Goal: Task Accomplishment & Management: Complete application form

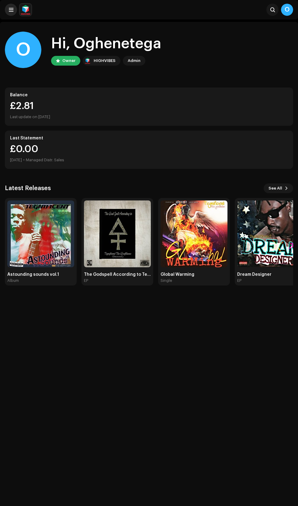
click at [11, 10] on span at bounding box center [11, 9] width 5 height 5
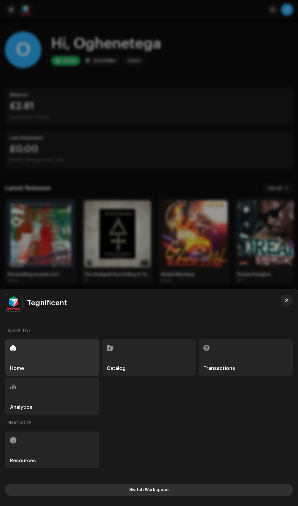
click at [205, 486] on button "Switch Workspace" at bounding box center [148, 490] width 287 height 12
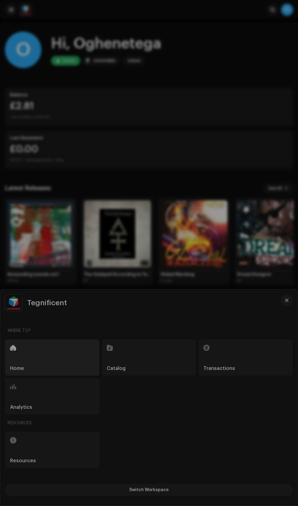
click at [196, 446] on div "Tegnificent Workspace T Tegnificent Payee Portal <HIGHVIBES>" at bounding box center [148, 397] width 297 height 216
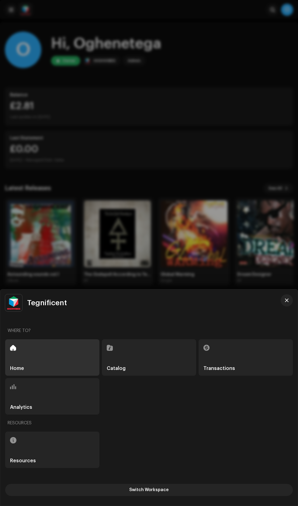
click at [158, 363] on div "Catalog" at bounding box center [149, 357] width 94 height 36
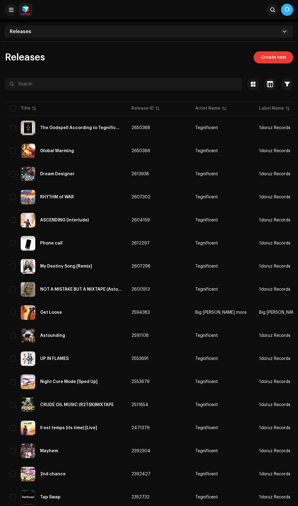
click at [281, 57] on span "Create new" at bounding box center [273, 57] width 25 height 12
click at [279, 57] on span "Create new" at bounding box center [273, 57] width 25 height 12
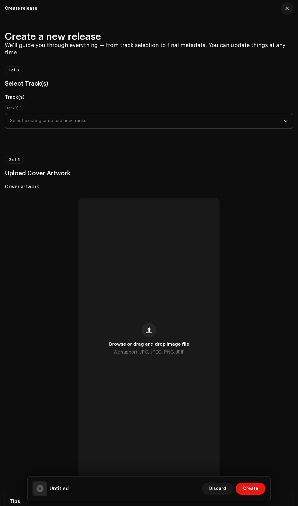
click at [59, 128] on span "Select existing or upload new tracks" at bounding box center [146, 120] width 273 height 15
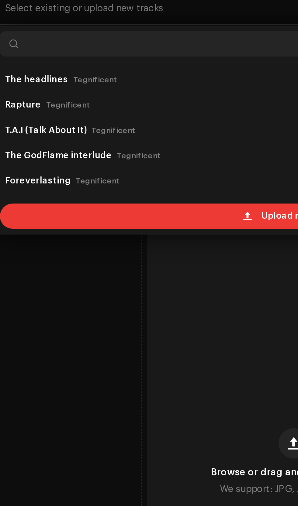
click at [119, 227] on div "Upload new tracks" at bounding box center [149, 221] width 282 height 12
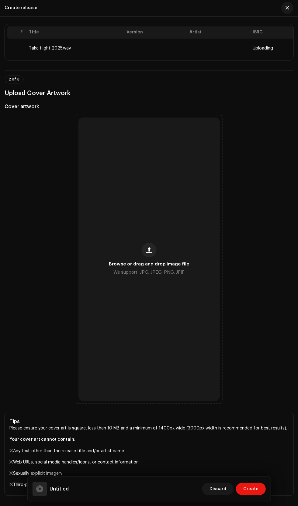
scroll to position [126, 0]
click at [149, 253] on span "button" at bounding box center [149, 250] width 6 height 5
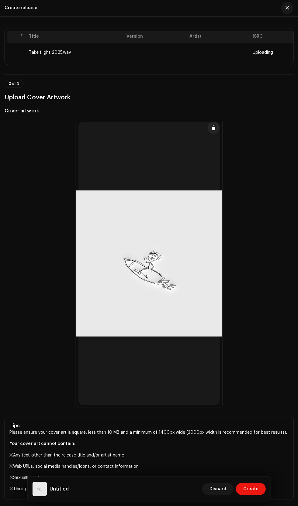
scroll to position [0, 0]
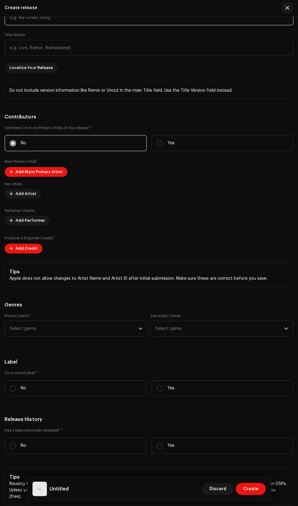
click at [32, 26] on input "text" at bounding box center [149, 18] width 288 height 16
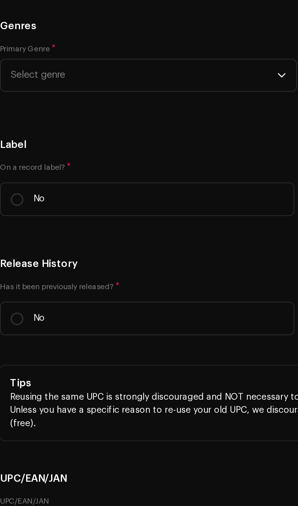
type input "TAKE FLIGHT"
click at [21, 39] on span "Add Main Primary Artist" at bounding box center [39, 33] width 47 height 12
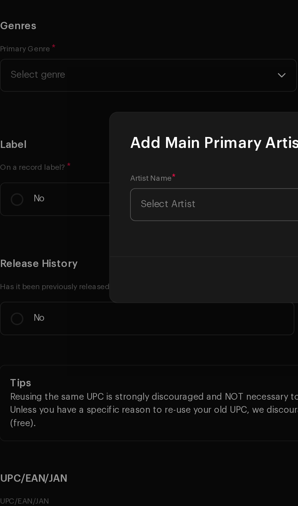
click at [86, 253] on span "Select Artist" at bounding box center [86, 251] width 26 height 5
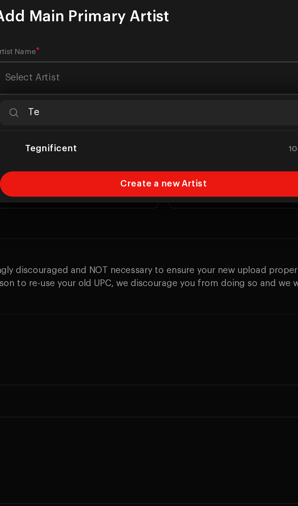
type input "Teg"
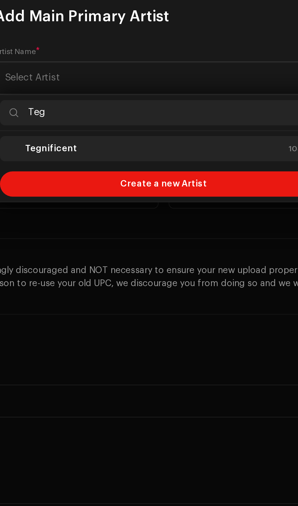
click at [95, 287] on strong "Tegnificent" at bounding box center [94, 286] width 25 height 6
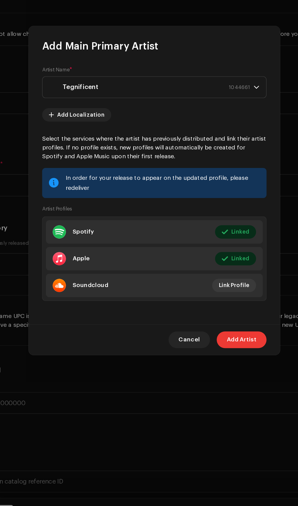
click at [214, 367] on span "Add Artist" at bounding box center [212, 361] width 22 height 12
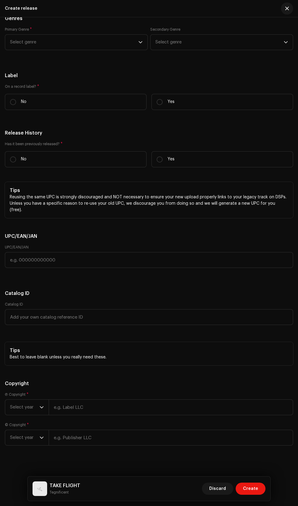
scroll to position [1161, 0]
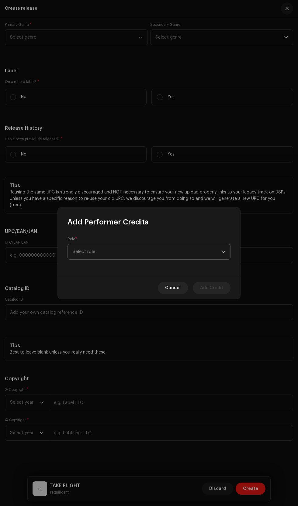
click at [88, 251] on span "Select role" at bounding box center [147, 251] width 148 height 15
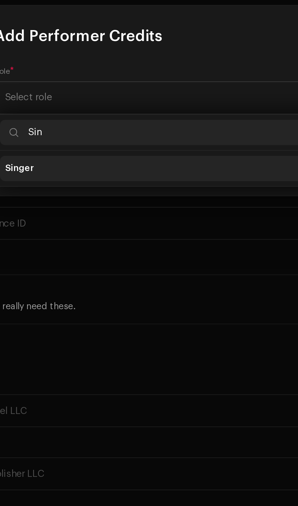
type input "Sin"
click at [80, 288] on span "Singer" at bounding box center [80, 286] width 14 height 6
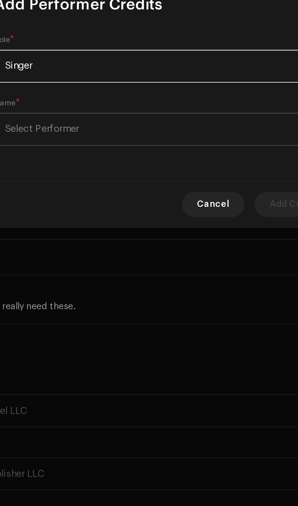
click at [84, 267] on span "Select Performer" at bounding box center [91, 266] width 36 height 5
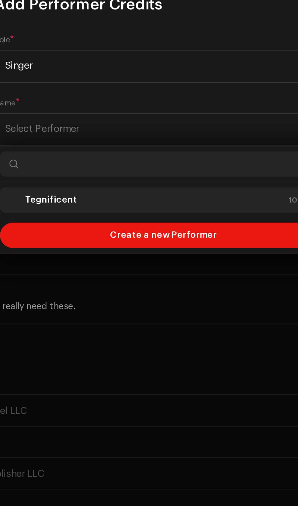
click at [88, 300] on strong "Tegnificent" at bounding box center [94, 301] width 25 height 6
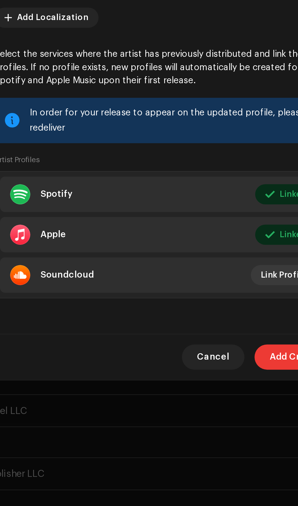
click at [203, 380] on span "Add Credit" at bounding box center [211, 376] width 23 height 12
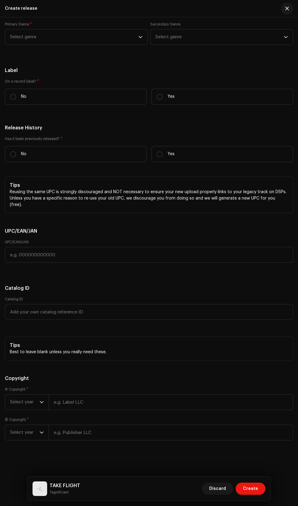
scroll to position [1214, 0]
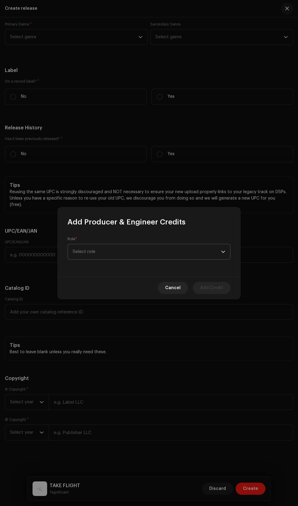
click at [106, 252] on span "Select role" at bounding box center [147, 251] width 148 height 15
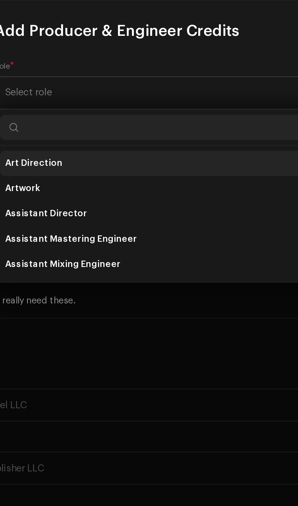
click at [85, 286] on span "Art Direction" at bounding box center [87, 286] width 28 height 6
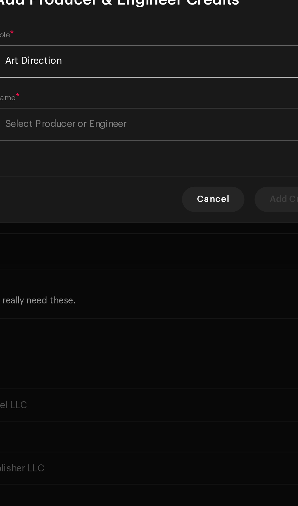
click at [85, 268] on span "Select Producer or Engineer" at bounding box center [102, 266] width 58 height 5
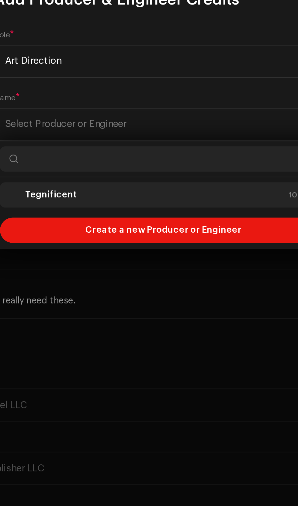
click at [88, 300] on strong "Tegnificent" at bounding box center [94, 301] width 25 height 6
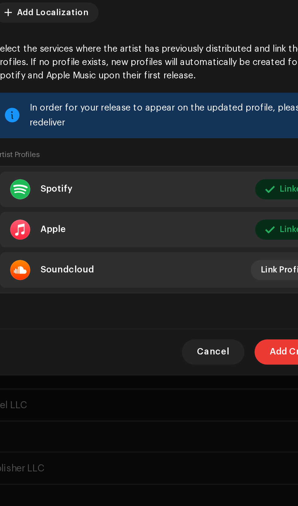
click at [203, 383] on span "Add Credit" at bounding box center [211, 376] width 23 height 12
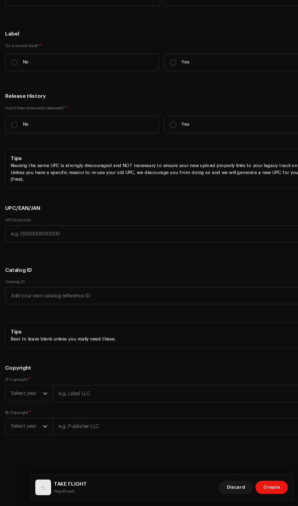
scroll to position [0, 0]
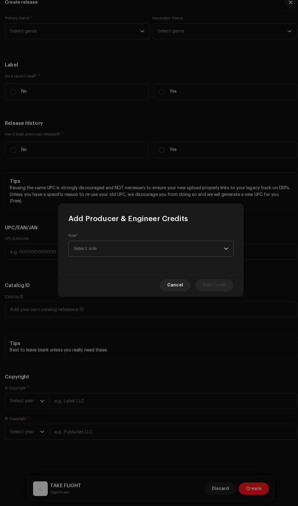
click at [100, 246] on span "Select role" at bounding box center [147, 251] width 148 height 15
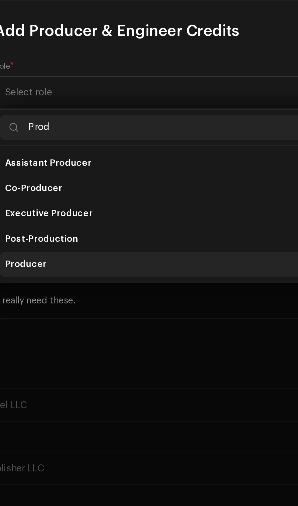
type input "Prod"
click at [83, 335] on span "Producer" at bounding box center [83, 334] width 20 height 6
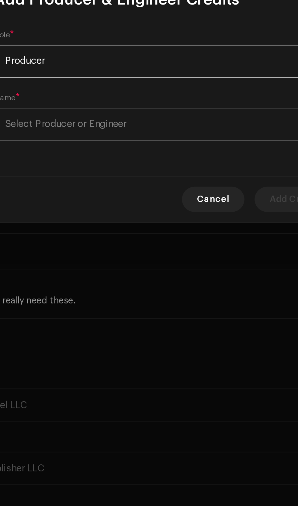
click at [87, 266] on span "Select Producer or Engineer" at bounding box center [102, 266] width 58 height 5
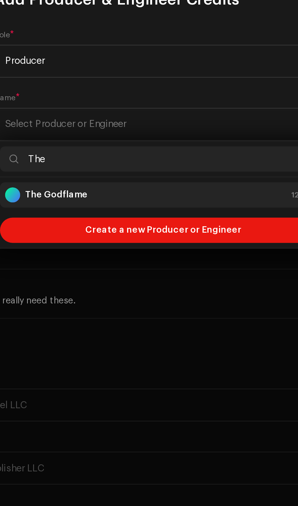
type input "The"
click at [91, 299] on strong "The Godflame" at bounding box center [97, 301] width 30 height 6
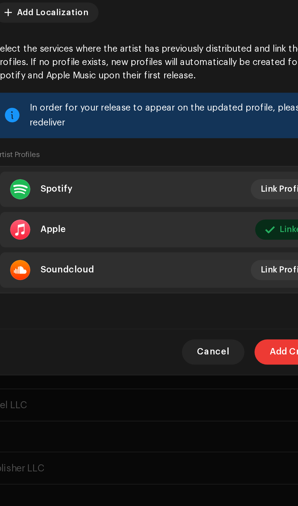
click at [203, 383] on span "Add Credit" at bounding box center [211, 376] width 23 height 12
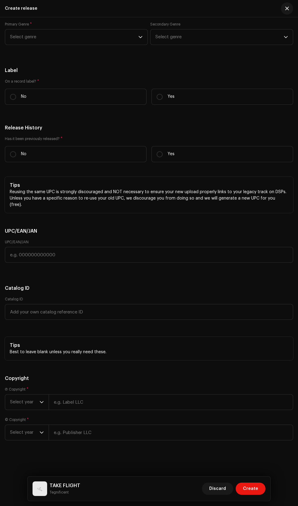
scroll to position [1334, 0]
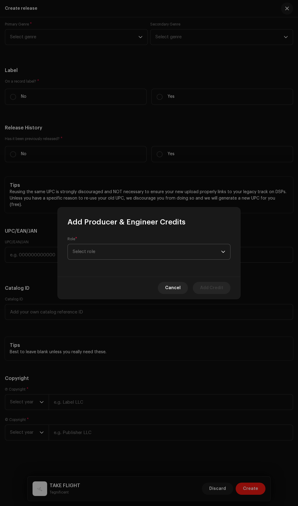
click at [96, 244] on span "Select role" at bounding box center [147, 251] width 148 height 15
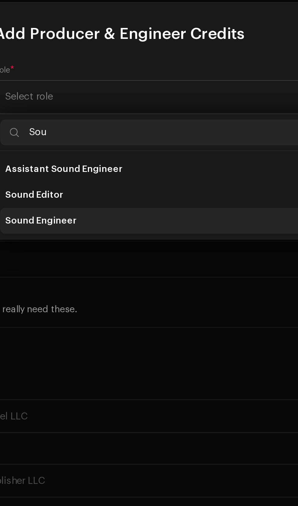
type input "Sou"
click at [83, 309] on span "Sound Engineer" at bounding box center [90, 310] width 34 height 6
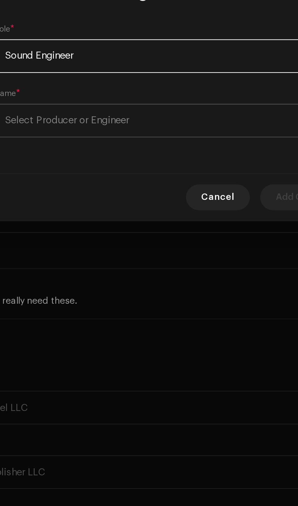
click at [84, 268] on span "Select Producer or Engineer" at bounding box center [102, 266] width 58 height 5
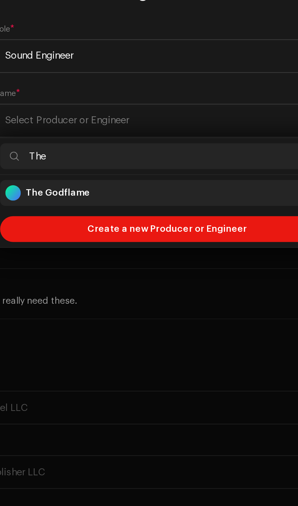
type input "The"
click at [91, 300] on strong "The Godflame" at bounding box center [97, 301] width 30 height 6
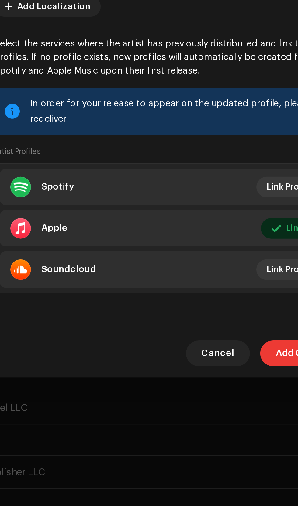
click at [201, 383] on span "Add Credit" at bounding box center [211, 376] width 23 height 12
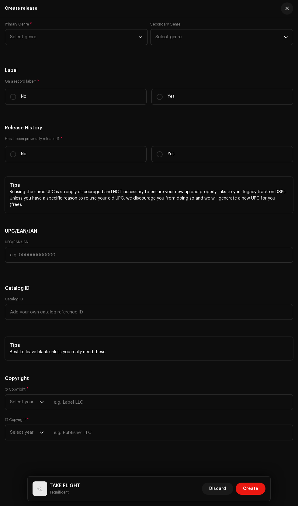
scroll to position [3, 0]
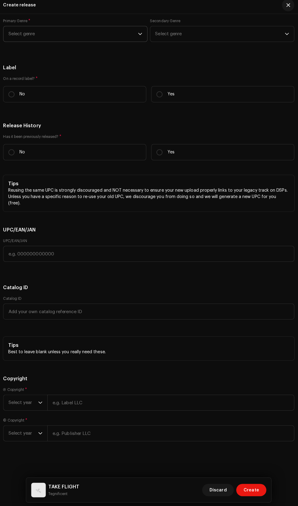
click at [33, 45] on span "Select genre" at bounding box center [74, 36] width 128 height 15
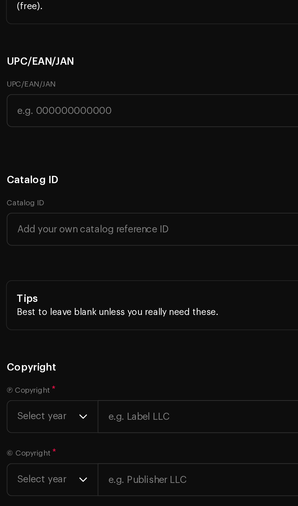
type input "Alt"
click at [18, 98] on span "Alternative" at bounding box center [22, 96] width 25 height 5
click at [20, 111] on span "Alternative" at bounding box center [22, 108] width 24 height 6
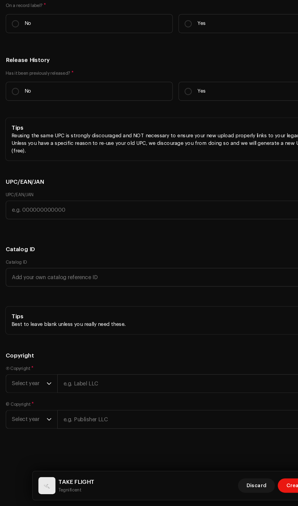
scroll to position [3, 0]
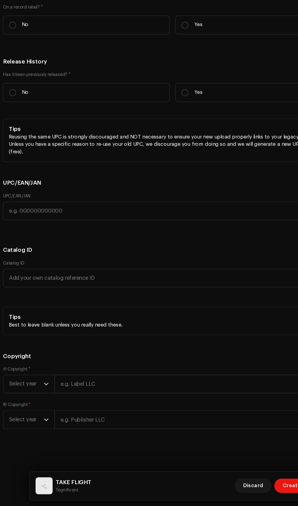
click at [176, 45] on span "Select genre" at bounding box center [219, 36] width 128 height 15
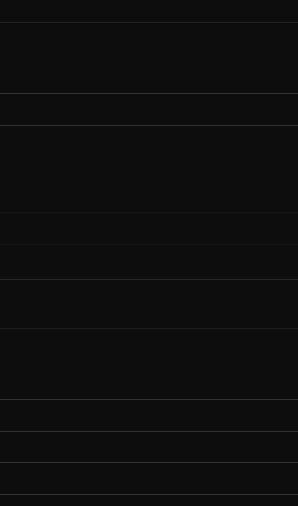
type input "Hip"
click at [169, 123] on span "Hip Hop/Rap" at bounding box center [169, 120] width 28 height 5
click at [180, 123] on span "Hip Hop/Rap" at bounding box center [169, 120] width 28 height 5
click at [165, 45] on span "Select genre" at bounding box center [219, 36] width 128 height 15
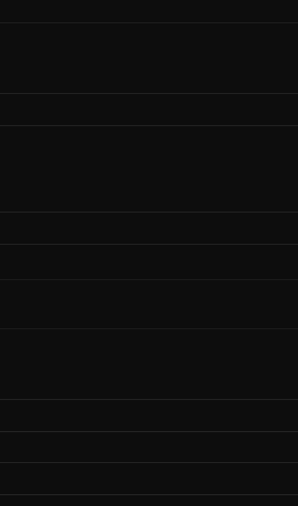
scroll to position [1328, 0]
click at [176, 45] on span "Select genre" at bounding box center [219, 36] width 128 height 15
click at [171, 45] on span "Select genre" at bounding box center [219, 36] width 128 height 15
type input "Hi"
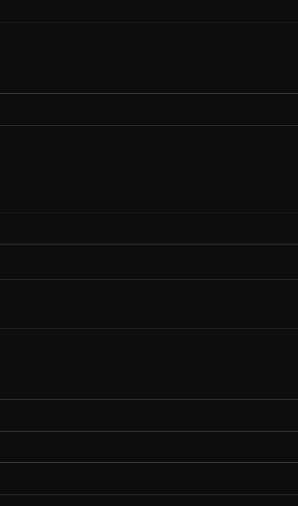
scroll to position [1351, 0]
click at [192, 45] on span "Select genre" at bounding box center [219, 36] width 128 height 15
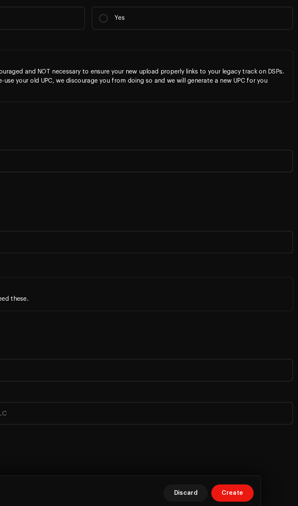
scroll to position [1371, 0]
click at [273, 45] on span "Select genre" at bounding box center [219, 36] width 128 height 15
click at [271, 45] on span "Select genre" at bounding box center [219, 36] width 128 height 15
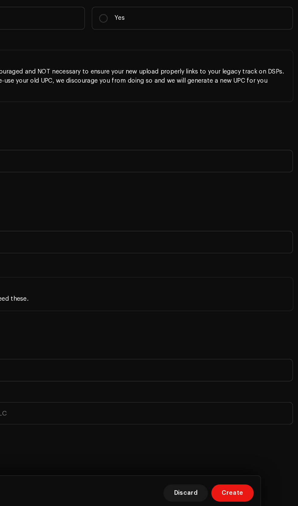
click at [268, 45] on span "Select genre" at bounding box center [219, 36] width 128 height 15
type input "Hip"
click at [206, 127] on li "Hip Hop/Rap" at bounding box center [221, 120] width 137 height 12
click at [223, 45] on span "Select genre" at bounding box center [219, 36] width 128 height 15
click at [241, 45] on span "Select genre" at bounding box center [219, 36] width 128 height 15
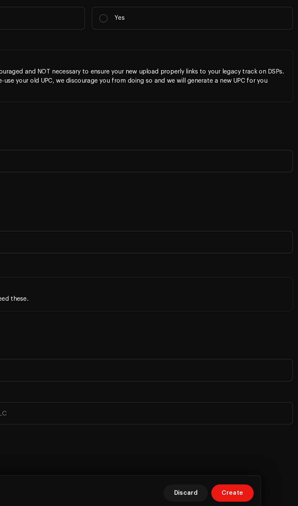
type input "Hip hop"
click at [176, 87] on span "Hip Hop/Rap" at bounding box center [168, 83] width 26 height 6
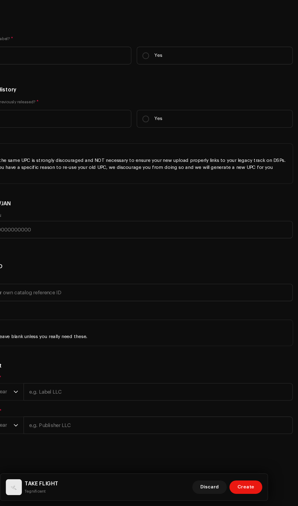
scroll to position [2, 0]
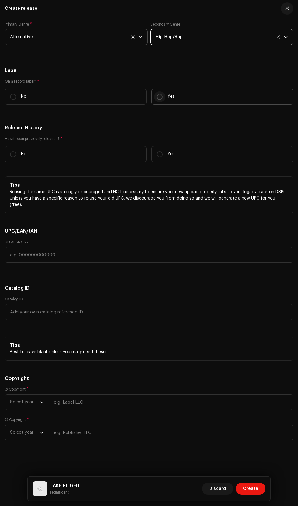
click at [157, 100] on input "Yes" at bounding box center [159, 97] width 6 height 6
radio input "true"
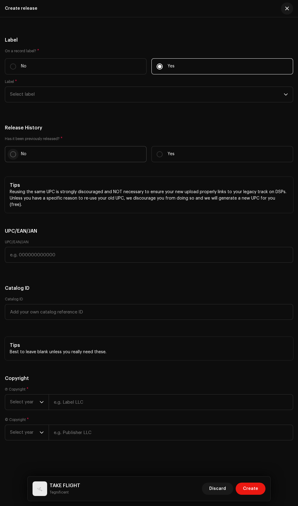
click at [13, 157] on input "No" at bounding box center [13, 154] width 6 height 6
radio input "true"
click at [74, 102] on span "Select label" at bounding box center [146, 94] width 273 height 15
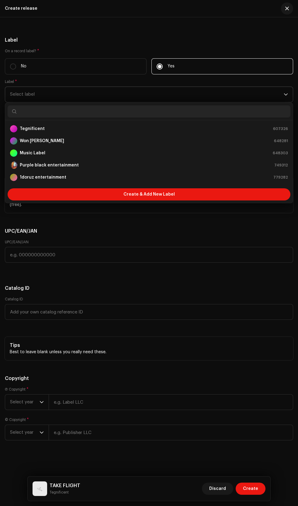
scroll to position [2, 0]
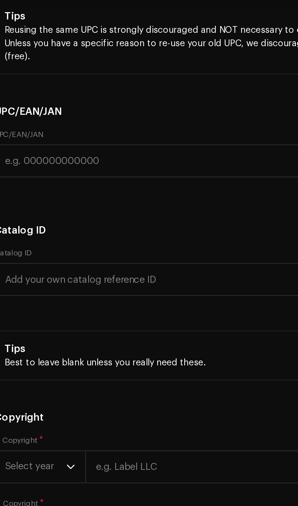
type input "1d"
click at [37, 144] on strong "1doruz Records" at bounding box center [36, 141] width 33 height 6
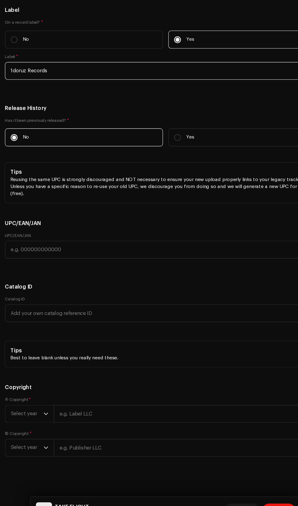
scroll to position [1701, 0]
click at [25, 402] on span "Select year" at bounding box center [24, 401] width 29 height 15
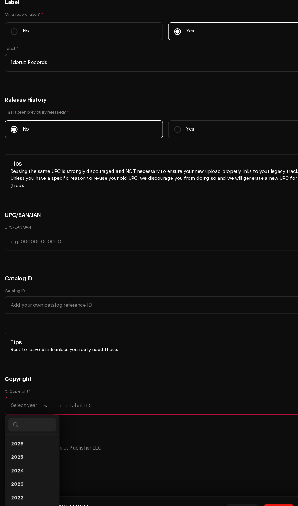
scroll to position [2, 0]
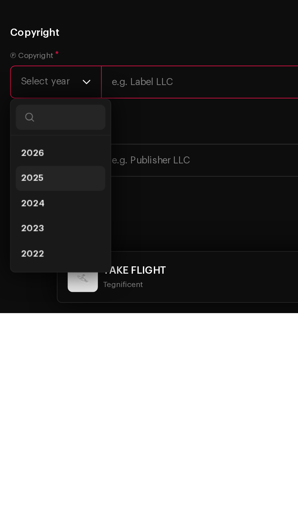
click at [17, 444] on span "2025" at bounding box center [15, 441] width 11 height 6
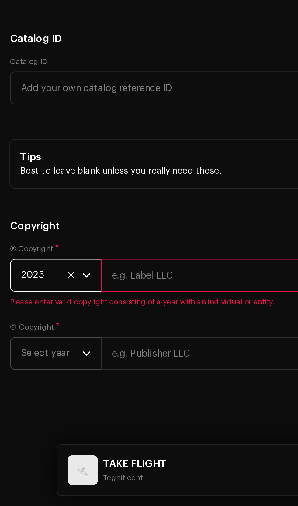
click at [22, 440] on span "Select year" at bounding box center [24, 432] width 29 height 15
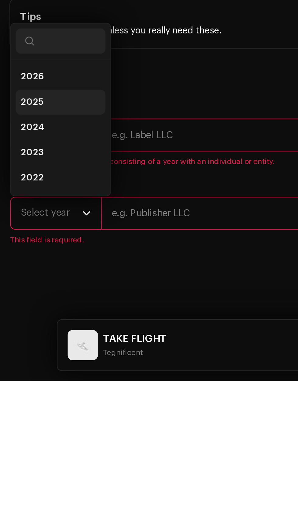
click at [16, 375] on span "2025" at bounding box center [15, 372] width 11 height 6
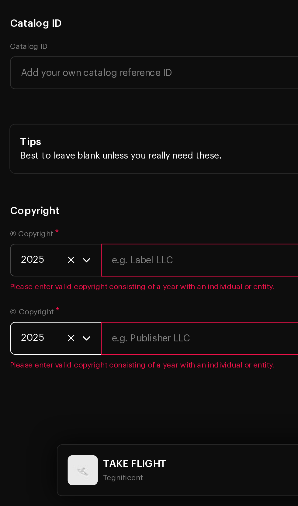
click at [107, 433] on input "text" at bounding box center [171, 425] width 244 height 16
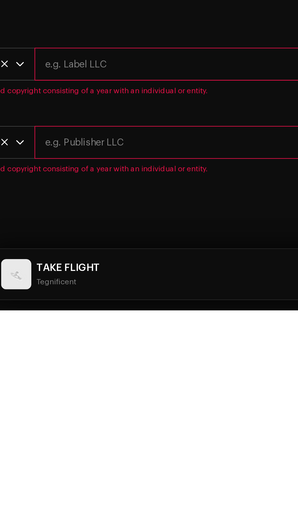
scroll to position [10, 0]
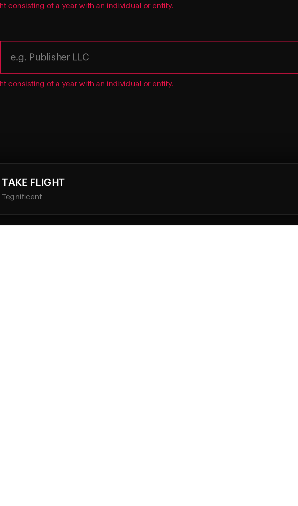
type input "Tegnificent"
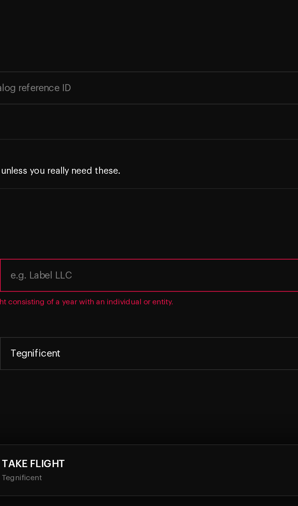
click at [70, 400] on input "text" at bounding box center [171, 395] width 244 height 16
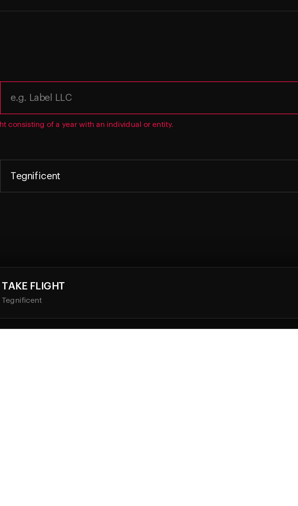
type input "1doruz Records"
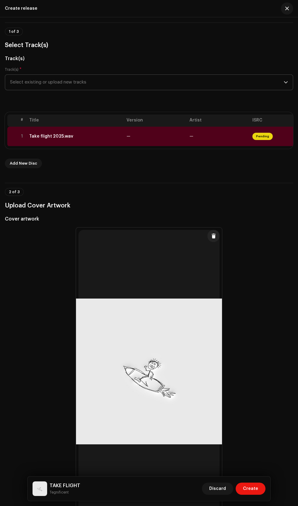
scroll to position [0, 0]
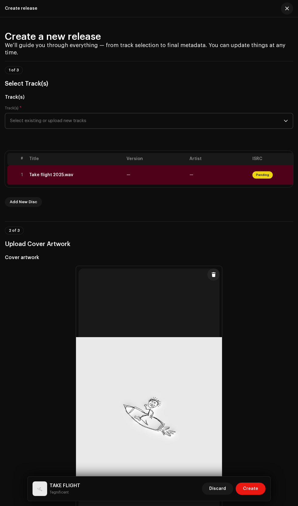
click at [63, 177] on div "Take flight 2025.wav" at bounding box center [51, 174] width 44 height 5
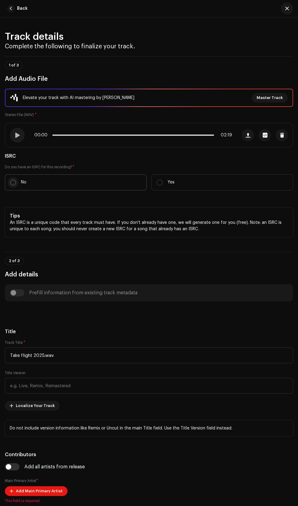
click at [13, 186] on input "No" at bounding box center [13, 182] width 6 height 6
radio input "true"
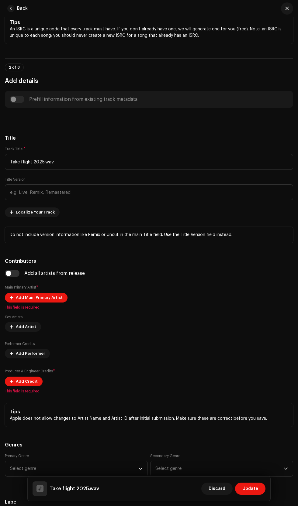
scroll to position [213, 0]
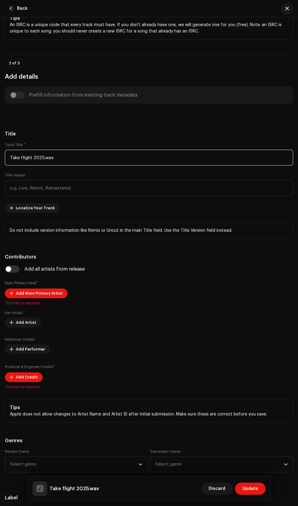
click at [70, 165] on input "Take flight 2025.wav" at bounding box center [149, 158] width 288 height 16
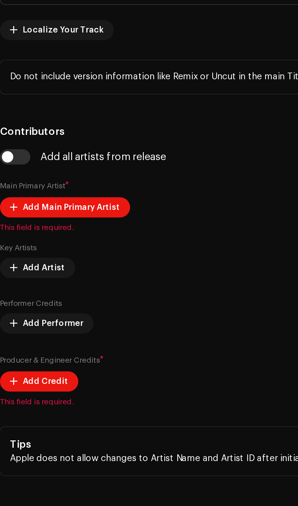
type input "Take"
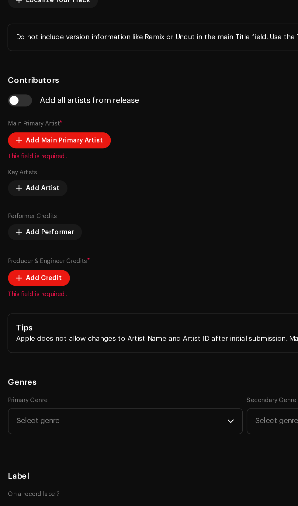
scroll to position [9, 0]
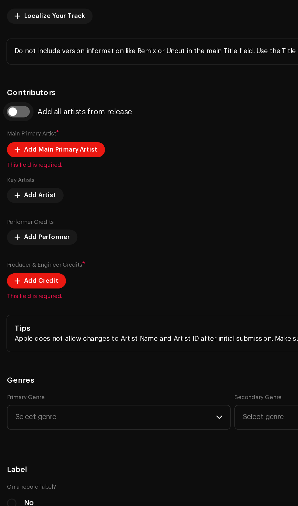
type input "TAKE FLIGHT"
click at [17, 216] on input "checkbox" at bounding box center [12, 211] width 15 height 7
checkbox input "true"
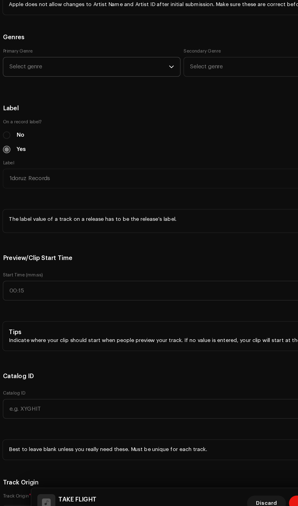
click at [31, 145] on span "Select genre" at bounding box center [74, 137] width 128 height 15
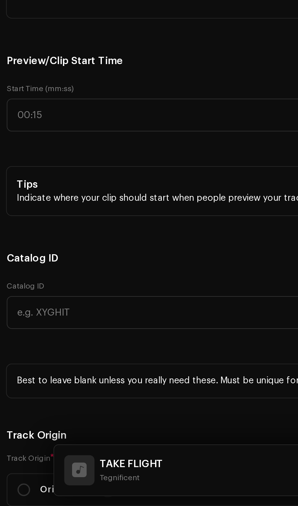
type input "Alte"
click at [25, 212] on span "Alternative" at bounding box center [22, 209] width 24 height 6
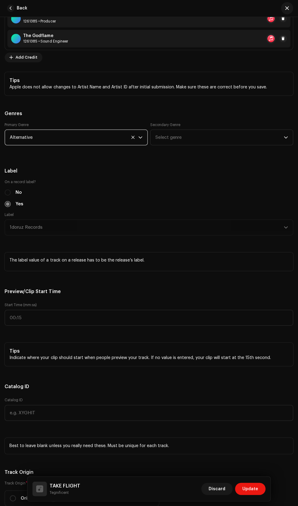
scroll to position [8, 0]
click at [254, 145] on span "Select genre" at bounding box center [219, 137] width 128 height 15
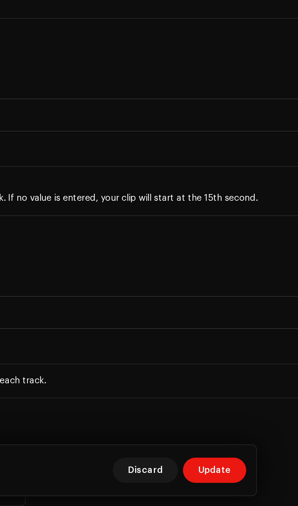
type input "Hip ho"
click at [171, 187] on span "Hip Hop/Rap" at bounding box center [168, 184] width 26 height 6
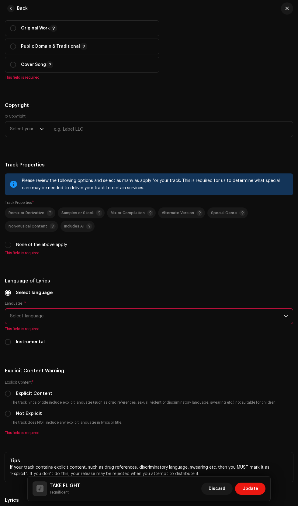
scroll to position [1134, 0]
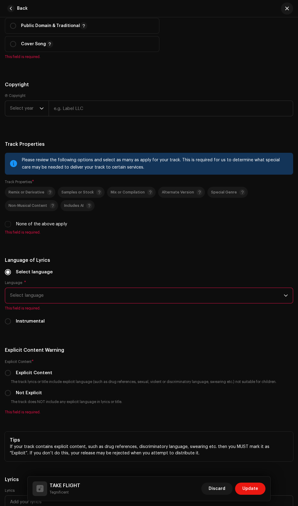
click at [13, 11] on input "radio" at bounding box center [13, 8] width 6 height 6
radio input "true"
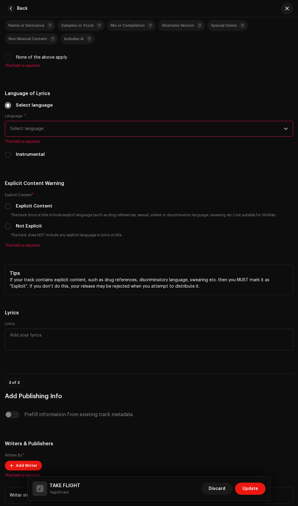
scroll to position [1309, 0]
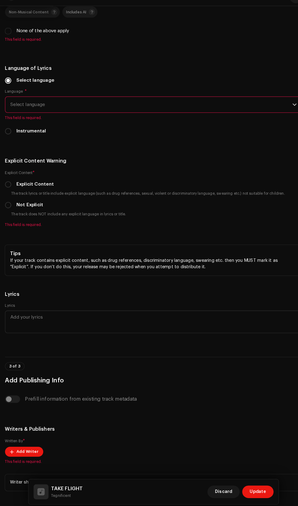
scroll to position [12, 0]
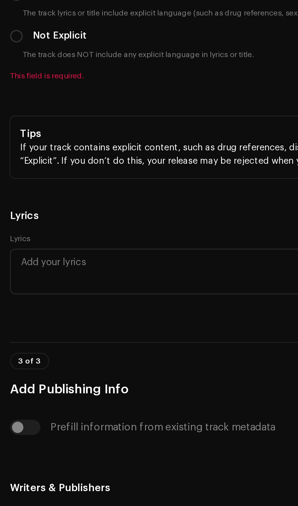
type input "1doruz Records"
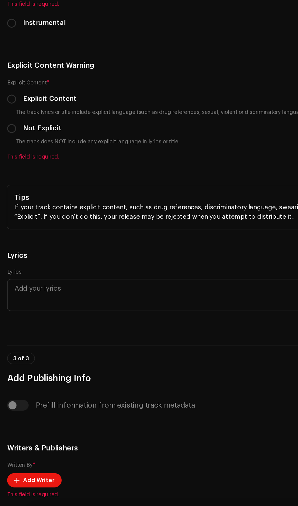
click at [8, 45] on input "None of the above apply" at bounding box center [8, 42] width 6 height 6
checkbox input "true"
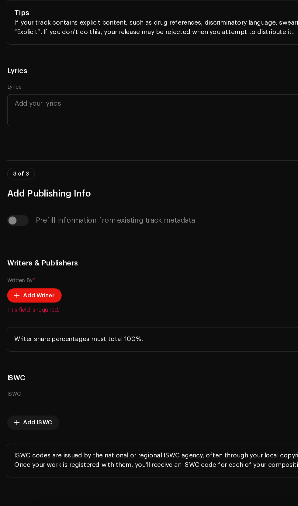
scroll to position [1458, 0]
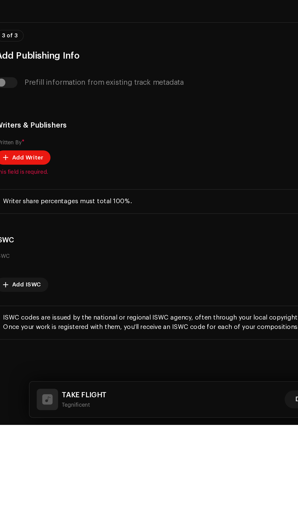
scroll to position [0, 0]
type input "Engl"
click at [22, 25] on span "English" at bounding box center [17, 22] width 15 height 6
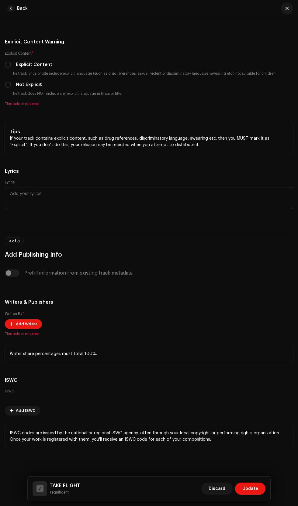
scroll to position [1561, 0]
click at [12, 56] on small "Explicit Content" at bounding box center [18, 53] width 27 height 6
click at [8, 68] on input "Explicit Content" at bounding box center [8, 65] width 6 height 6
radio input "true"
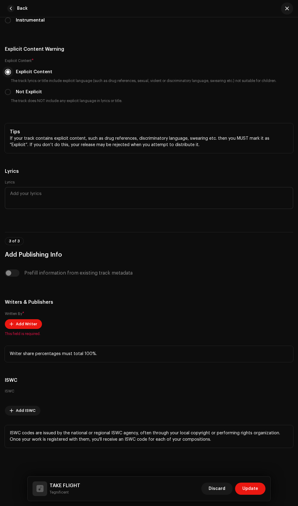
scroll to position [1806, 0]
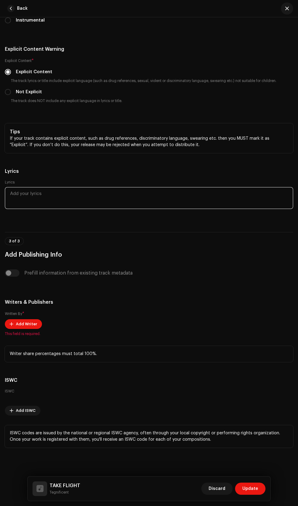
click at [22, 209] on textarea at bounding box center [149, 198] width 288 height 22
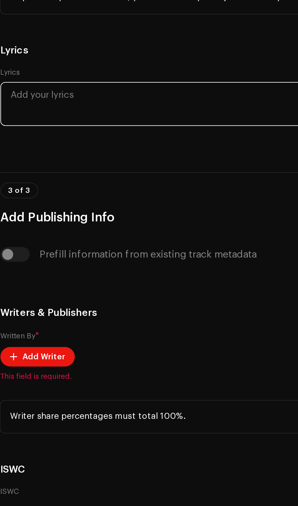
scroll to position [12, 0]
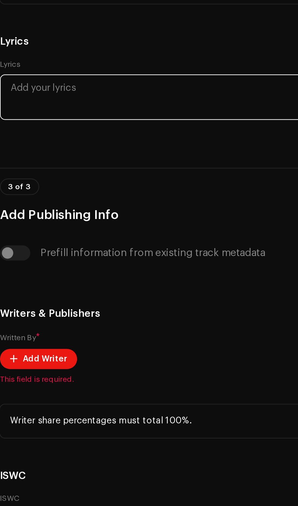
paste textarea "LORE: ipsu dolors am con adipisc elits doeiu te inc ut labor E dol magn A'e adm…"
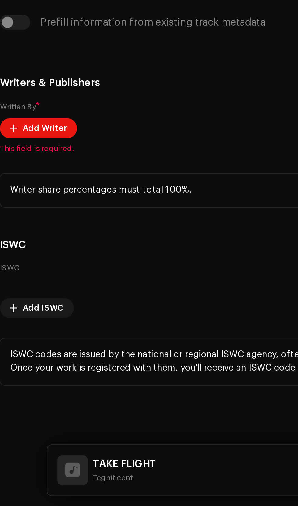
click at [47, 209] on textarea at bounding box center [149, 47] width 288 height 324
click at [83, 209] on textarea at bounding box center [149, 47] width 288 height 324
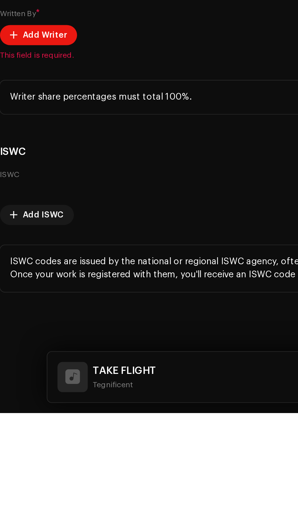
scroll to position [12, 0]
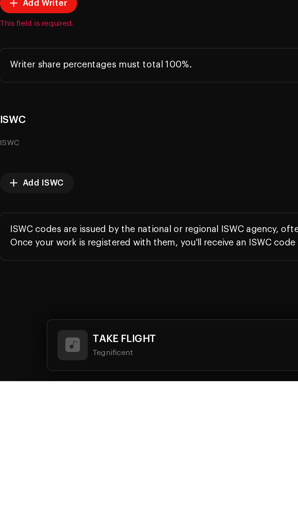
click at [77, 209] on textarea at bounding box center [149, 38] width 288 height 341
click at [17, 209] on textarea at bounding box center [149, 47] width 288 height 324
click at [77, 209] on textarea at bounding box center [149, 47] width 288 height 324
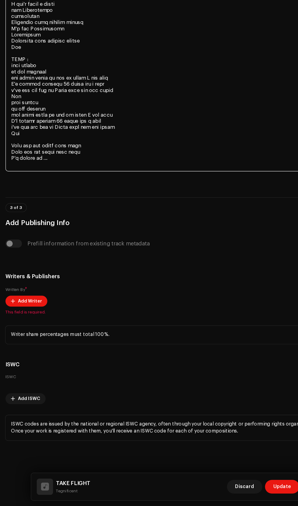
scroll to position [2143, 0]
type textarea "LORE: ipsu dolors am con adipisc elits doeiu te inc ut labor E dol magn A'e adm…"
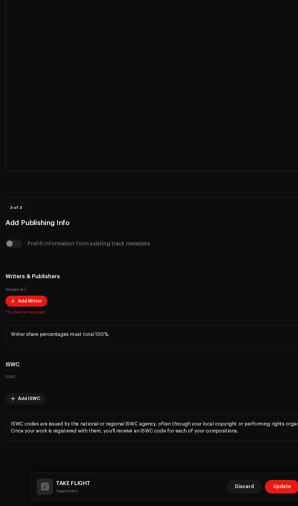
scroll to position [2557, 0]
click at [13, 269] on div "Prefill information from existing track metadata" at bounding box center [149, 272] width 288 height 7
click at [15, 269] on div "Prefill information from existing track metadata" at bounding box center [149, 272] width 288 height 7
click at [24, 312] on span "*" at bounding box center [23, 314] width 2 height 4
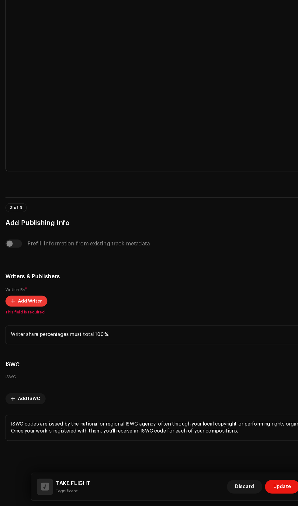
click at [26, 318] on span "Add Writer" at bounding box center [26, 324] width 21 height 12
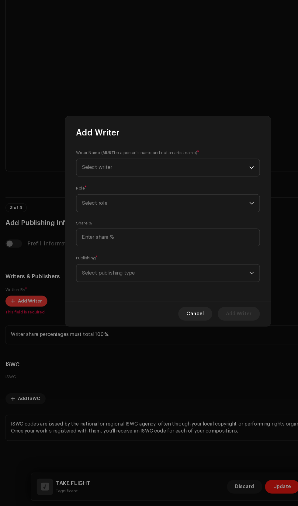
scroll to position [2270, 0]
click at [87, 205] on span "Select writer" at bounding box center [86, 205] width 27 height 5
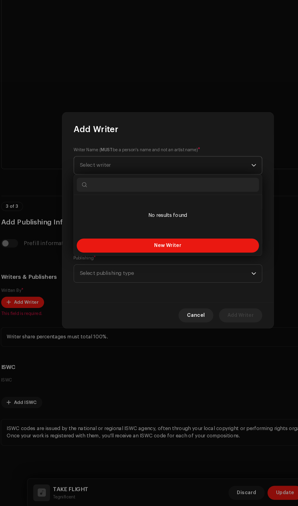
scroll to position [10, 0]
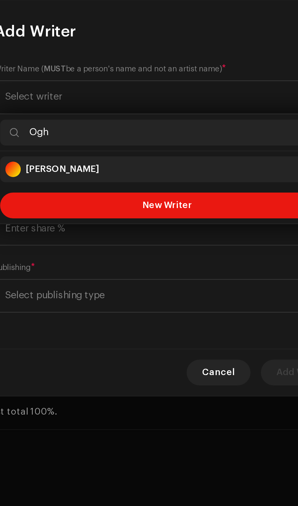
type input "Ogh"
click at [92, 241] on strong "[PERSON_NAME]" at bounding box center [99, 240] width 34 height 6
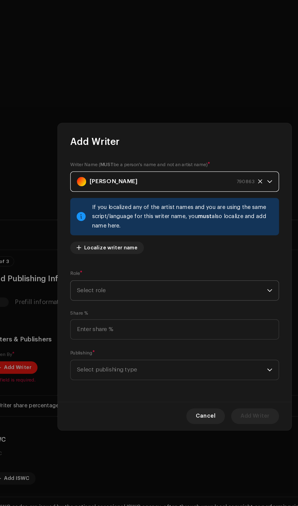
click at [81, 263] on span "Select role" at bounding box center [147, 263] width 148 height 15
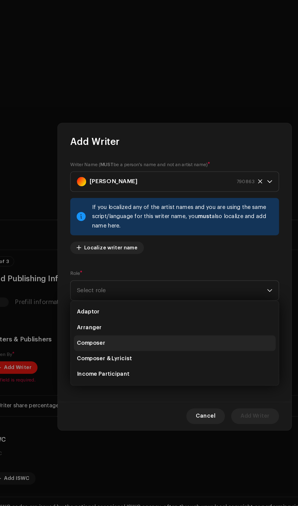
click at [86, 303] on span "Composer" at bounding box center [84, 305] width 22 height 6
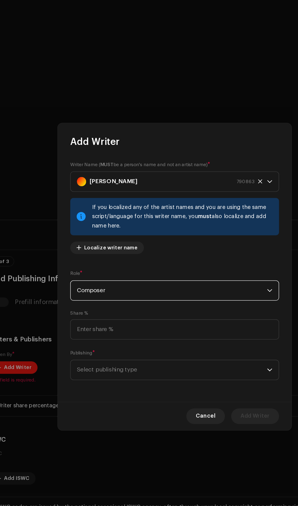
click at [87, 264] on span "Composer" at bounding box center [147, 263] width 148 height 15
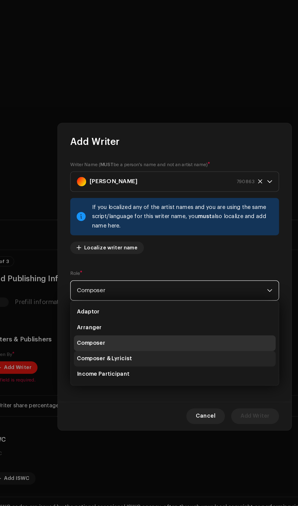
click at [87, 314] on span "Composer & Lyricist" at bounding box center [94, 317] width 43 height 6
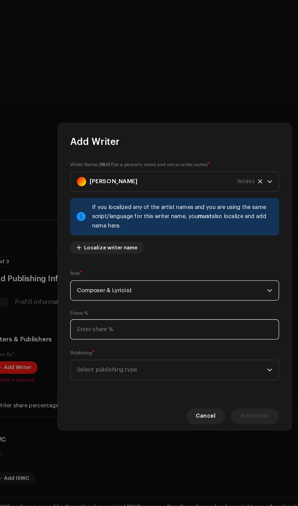
click at [78, 293] on input at bounding box center [148, 294] width 163 height 16
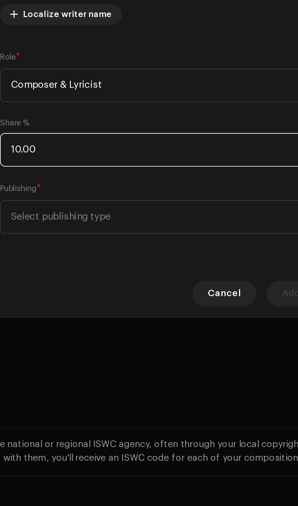
type input "100.00"
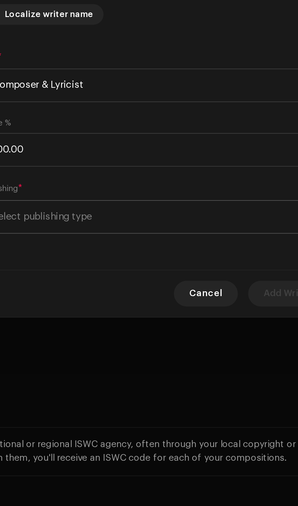
click at [105, 326] on span "Select publishing type" at bounding box center [147, 325] width 148 height 15
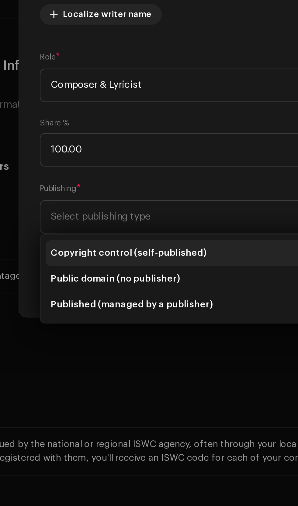
click at [85, 341] on span "Copyright control (self-published)" at bounding box center [109, 343] width 73 height 6
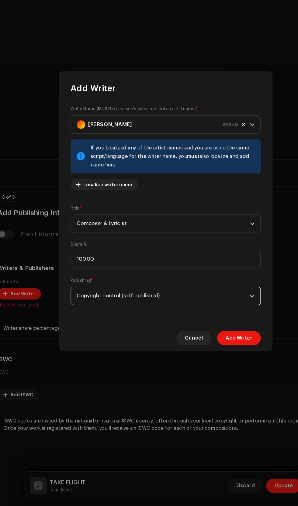
scroll to position [10, 0]
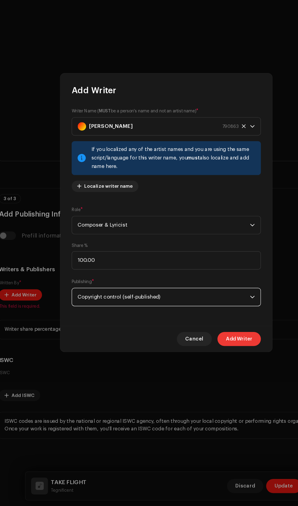
click at [213, 361] on span "Add Writer" at bounding box center [211, 362] width 23 height 12
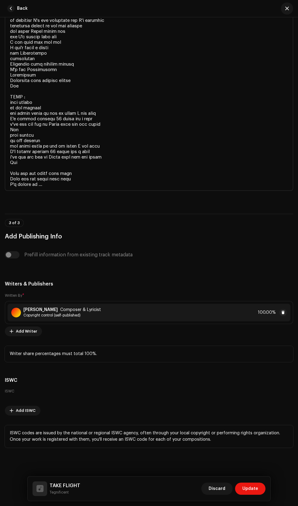
scroll to position [2221, 0]
click at [251, 489] on span "Update" at bounding box center [250, 489] width 16 height 12
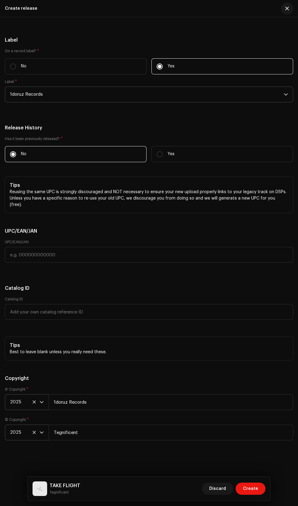
scroll to position [1701, 0]
click at [253, 489] on span "Create" at bounding box center [250, 489] width 15 height 12
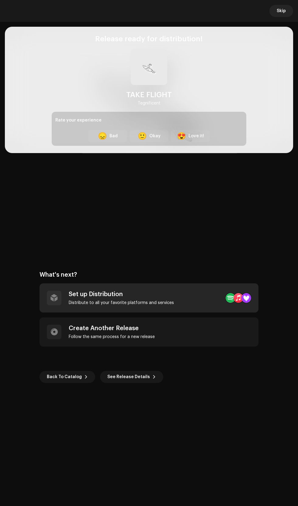
click at [225, 298] on div at bounding box center [230, 298] width 10 height 10
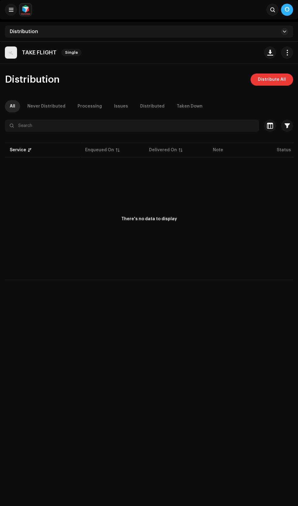
click at [276, 79] on span "Distribute All" at bounding box center [272, 79] width 28 height 12
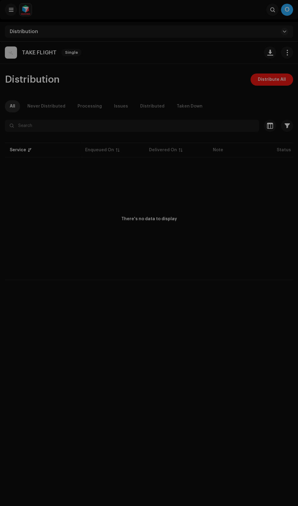
click at [200, 345] on div "Not Eligible For Distribution The selected services are not eligible for distri…" at bounding box center [149, 253] width 298 height 506
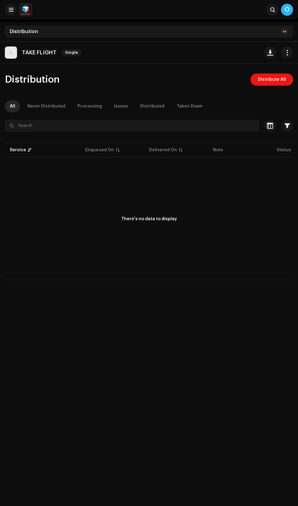
click at [36, 53] on p "TAKE FLIGHT" at bounding box center [39, 52] width 35 height 6
click at [48, 106] on div "Never Distributed" at bounding box center [46, 106] width 38 height 12
click at [82, 105] on div "Processing" at bounding box center [89, 106] width 24 height 12
click at [12, 106] on div "All" at bounding box center [12, 106] width 5 height 12
click at [287, 53] on span "button" at bounding box center [287, 52] width 6 height 5
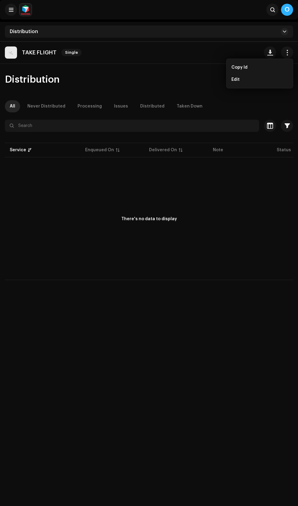
click at [128, 62] on div "TAKE FLIGHT Single" at bounding box center [149, 53] width 298 height 22
click at [284, 32] on span at bounding box center [284, 31] width 4 height 5
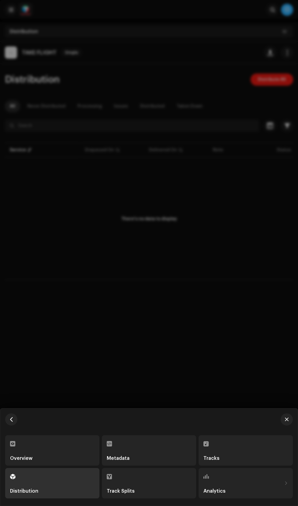
click at [217, 191] on div at bounding box center [149, 253] width 298 height 506
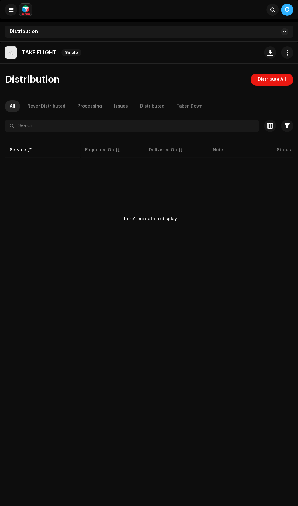
click at [21, 10] on img at bounding box center [25, 10] width 12 height 12
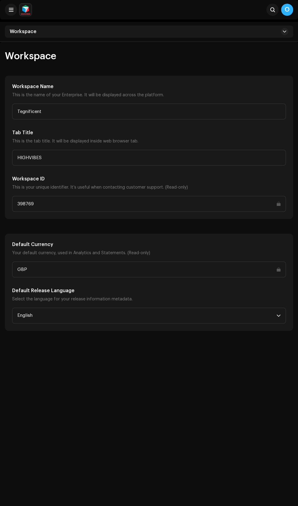
click at [30, 13] on img at bounding box center [25, 10] width 12 height 12
click at [31, 11] on img at bounding box center [25, 10] width 12 height 12
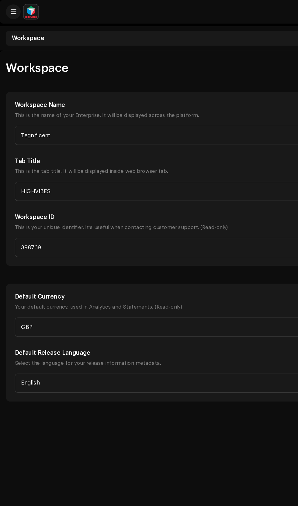
click at [30, 13] on img at bounding box center [25, 10] width 12 height 12
click at [28, 9] on img at bounding box center [25, 10] width 12 height 12
click at [24, 6] on img at bounding box center [25, 10] width 12 height 12
click at [11, 9] on span at bounding box center [11, 9] width 5 height 5
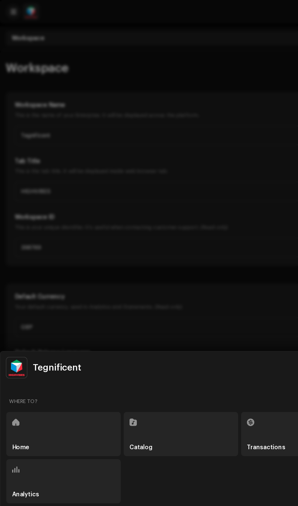
click at [13, 298] on img at bounding box center [13, 302] width 17 height 17
click at [179, 71] on div at bounding box center [149, 253] width 298 height 506
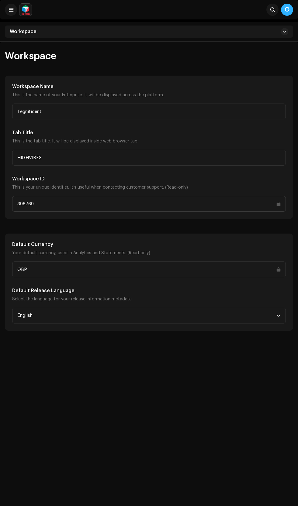
click at [287, 10] on div "O" at bounding box center [287, 10] width 12 height 12
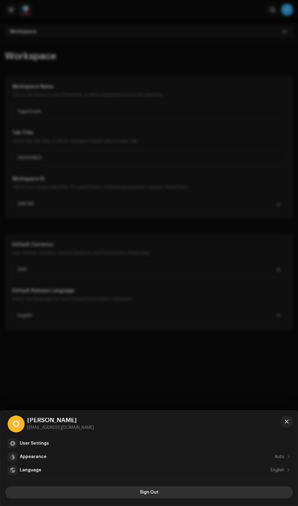
click at [153, 492] on span "Sign Out" at bounding box center [149, 492] width 19 height 12
